Goal: Information Seeking & Learning: Find specific fact

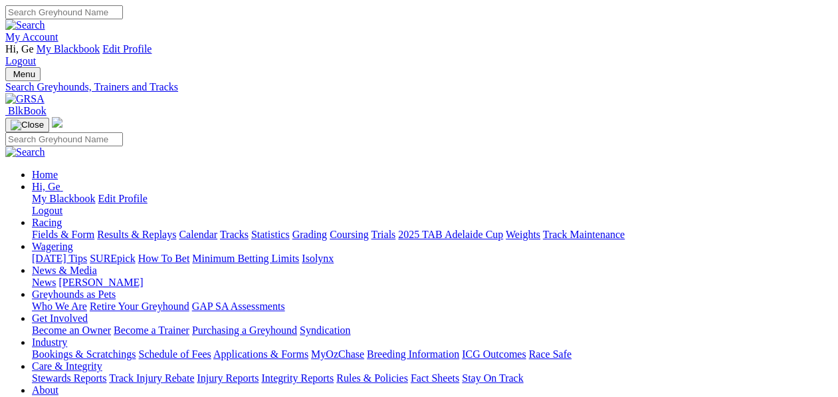
select select "nowra"
click at [69, 229] on link "Fields & Form" at bounding box center [63, 234] width 62 height 11
click at [290, 229] on link "Statistics" at bounding box center [270, 234] width 39 height 11
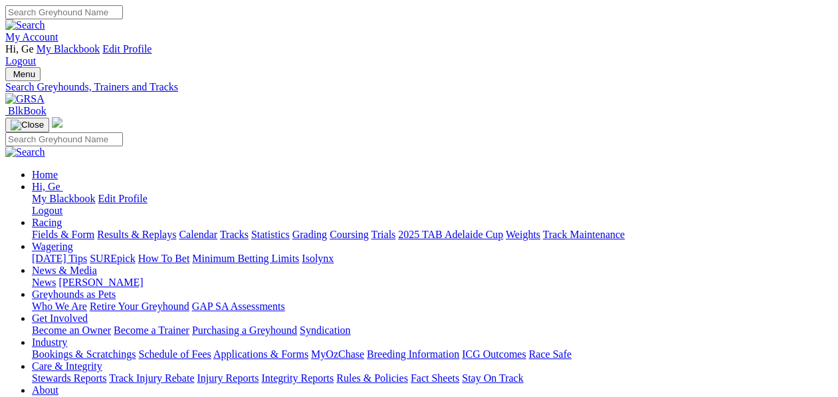
select select "northam"
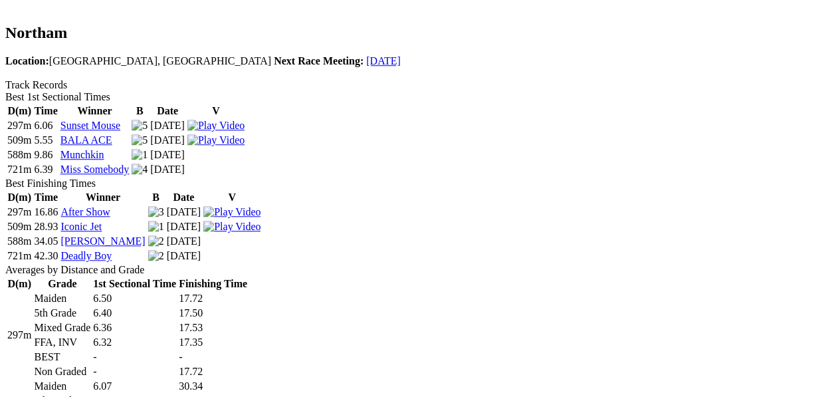
scroll to position [517, 0]
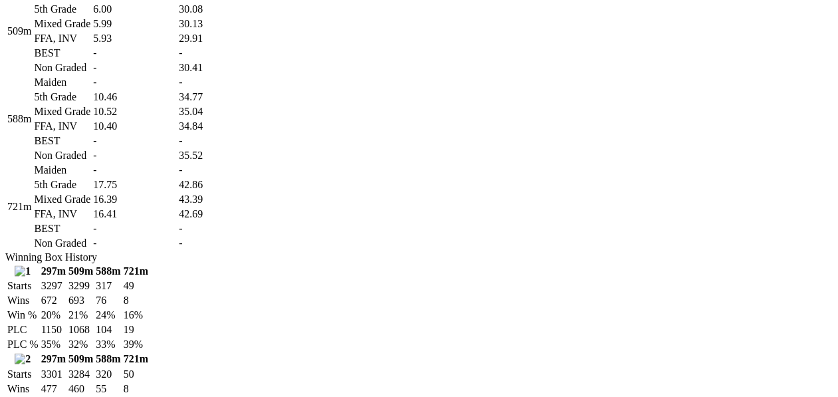
scroll to position [812, 0]
